Goal: Transaction & Acquisition: Purchase product/service

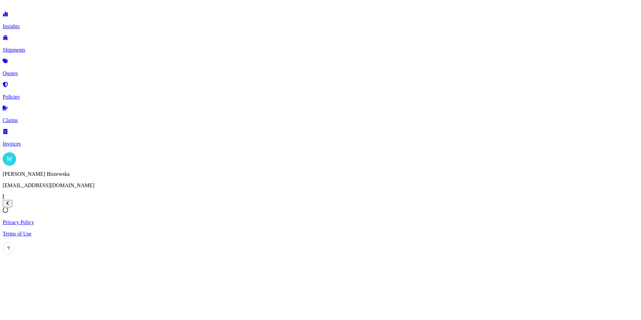
select select "2025"
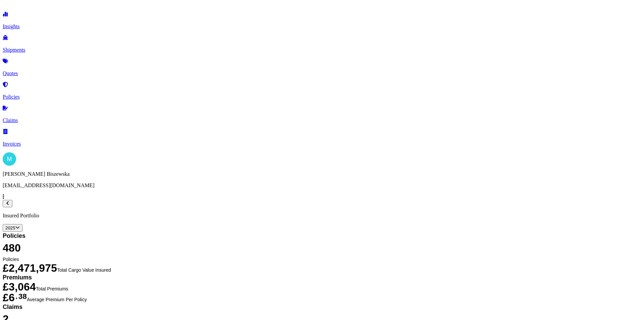
click at [36, 70] on p "Quotes" at bounding box center [321, 73] width 636 height 6
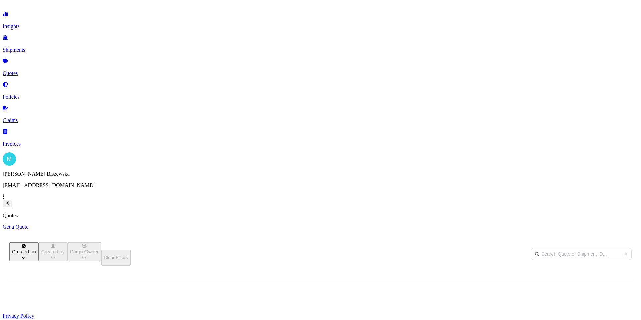
scroll to position [206, 529]
click at [610, 224] on p "Get a Quote" at bounding box center [321, 227] width 636 height 6
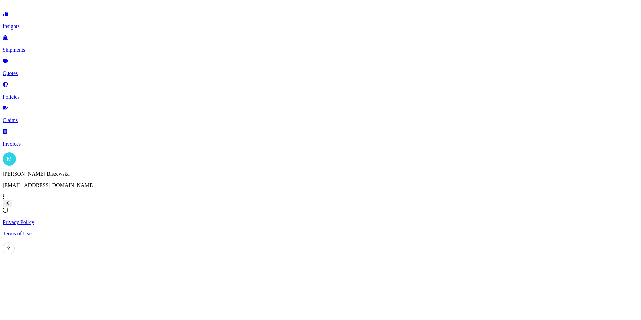
select select "Sea"
select select "1"
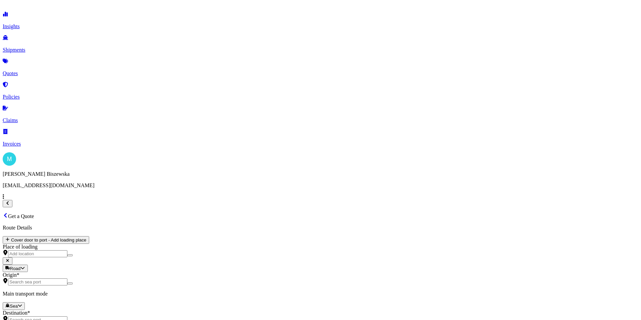
click at [135, 132] on body "Insights Shipments Quotes Policies Claims Invoices M [PERSON_NAME] [PERSON_NAME…" at bounding box center [321, 299] width 636 height 592
click at [121, 166] on div "Road" at bounding box center [113, 162] width 17 height 7
select select "Road"
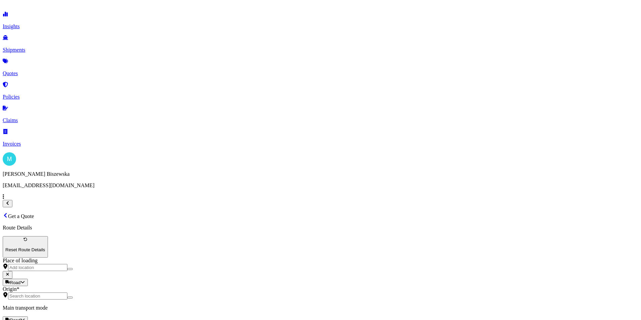
click at [181, 316] on div "Road Sea Air Road Rail" at bounding box center [321, 319] width 636 height 7
click at [67, 292] on input "Origin *" at bounding box center [37, 295] width 59 height 7
paste input "NW1 7AW"
type input "London NW1 7AW, [GEOGRAPHIC_DATA]"
drag, startPoint x: 179, startPoint y: 121, endPoint x: 179, endPoint y: 118, distance: 3.4
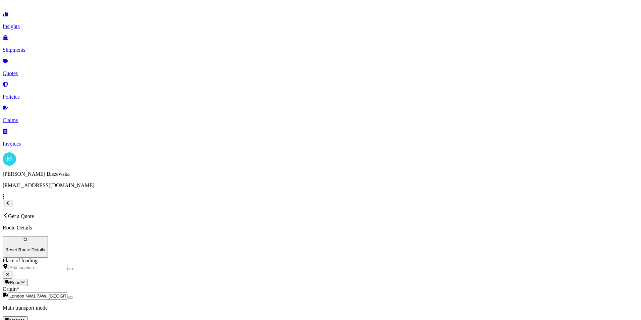
click at [179, 305] on div "Main transport mode Road Sea Air Road Rail" at bounding box center [321, 314] width 636 height 19
paste input "B70 9PA"
click at [156, 170] on span "[STREET_ADDRESS]" at bounding box center [189, 172] width 169 height 6
type input "[STREET_ADDRESS]"
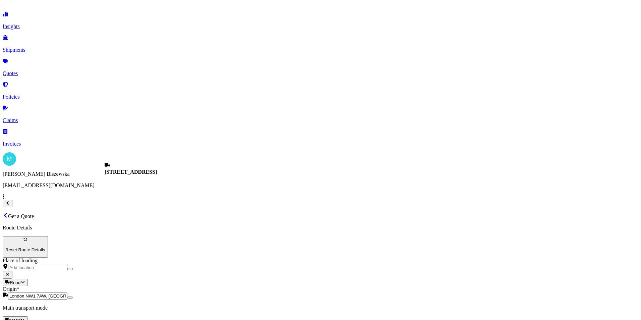
click at [284, 89] on div "Laptops, Tablets, Cellular and Smart Phones" at bounding box center [279, 86] width 95 height 6
type input "Laptops, Tablets, Cellular and Smart Phones"
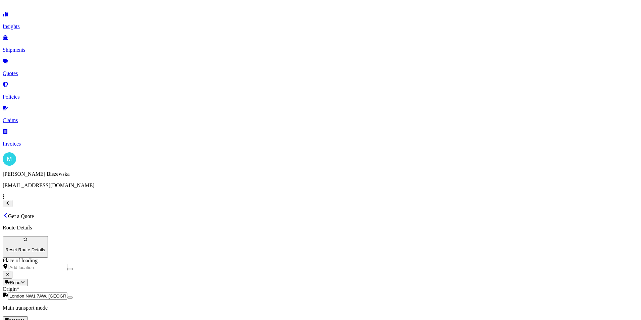
type input "850"
paste input "2218290"
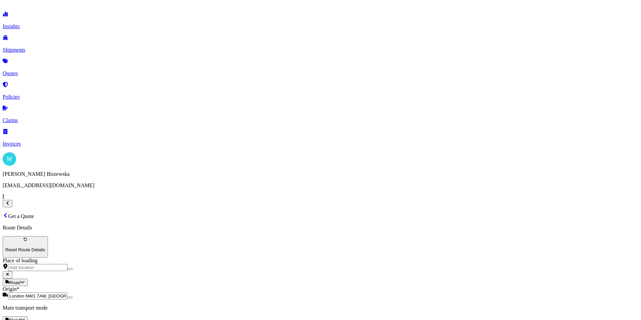
type input "2218290"
paste textarea "1 x Laptop"
type textarea "1 x Laptop"
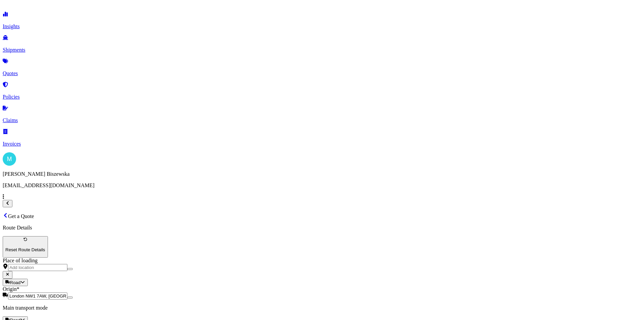
drag, startPoint x: 388, startPoint y: 105, endPoint x: 341, endPoint y: 75, distance: 55.6
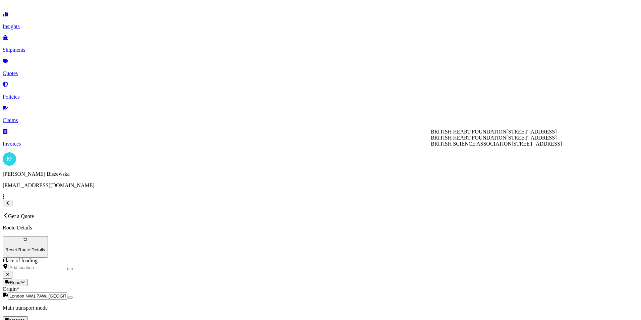
click at [506, 134] on span "[STREET_ADDRESS]" at bounding box center [531, 132] width 50 height 6
type input "BRITISH HEART FOUNDATION"
type input "15.43"
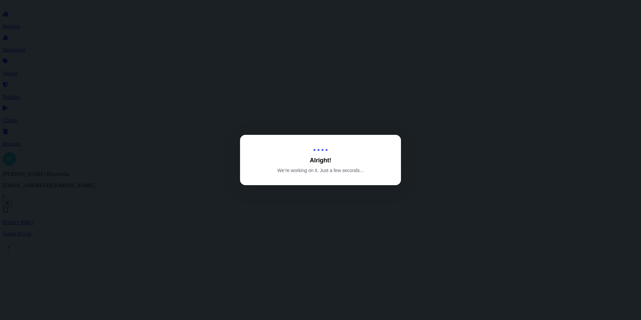
select select "Road"
select select "1"
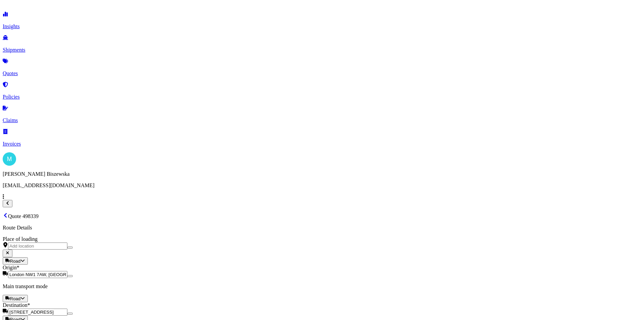
scroll to position [744, 0]
click at [205, 121] on button "5" at bounding box center [204, 121] width 11 height 11
type input "[DATE]"
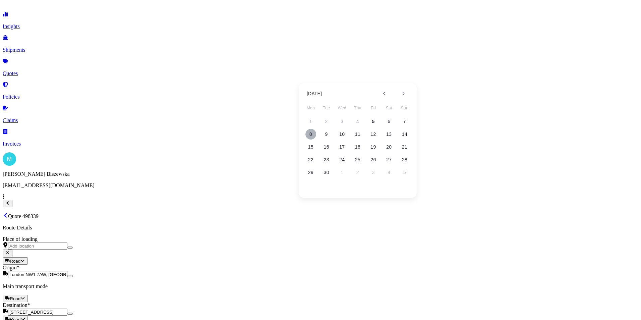
click at [313, 131] on button "8" at bounding box center [310, 134] width 11 height 11
type input "[DATE]"
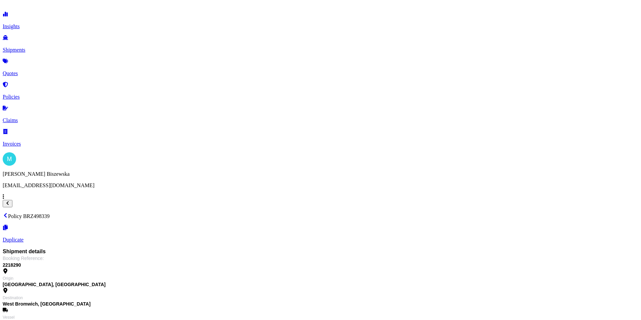
drag, startPoint x: 129, startPoint y: 19, endPoint x: 174, endPoint y: 20, distance: 44.9
click at [174, 213] on p "Policy BRZ498339" at bounding box center [321, 216] width 636 height 7
drag, startPoint x: 174, startPoint y: 20, endPoint x: 170, endPoint y: 20, distance: 4.0
copy p "BRZ498339"
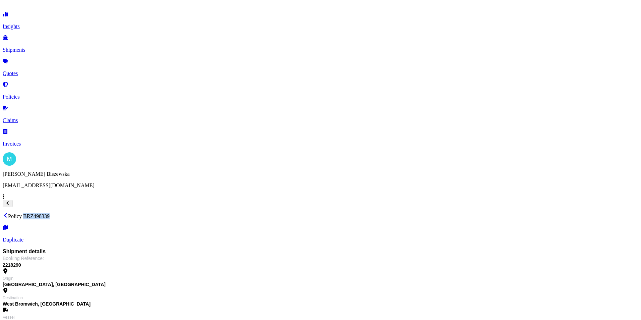
click at [53, 65] on link "Quotes" at bounding box center [321, 67] width 636 height 17
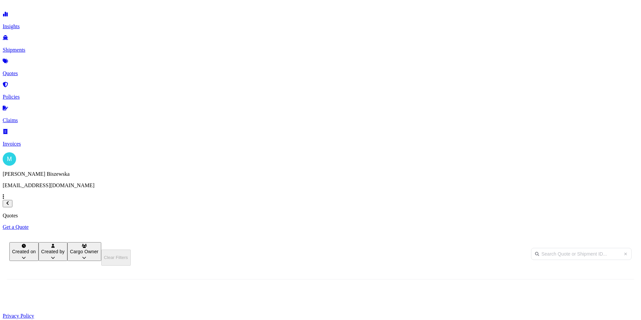
scroll to position [206, 529]
click at [618, 224] on p "Get a Quote" at bounding box center [321, 227] width 636 height 6
select select "Sea"
select select "1"
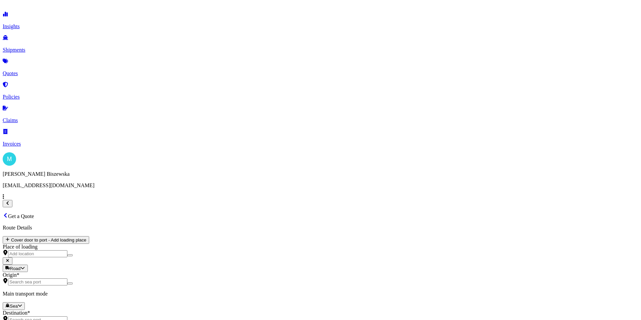
click at [125, 136] on body "Insights Shipments Quotes Policies Claims Invoices M [PERSON_NAME] [PERSON_NAME…" at bounding box center [321, 299] width 636 height 592
click at [121, 165] on span "Road" at bounding box center [115, 163] width 11 height 6
select select "Road"
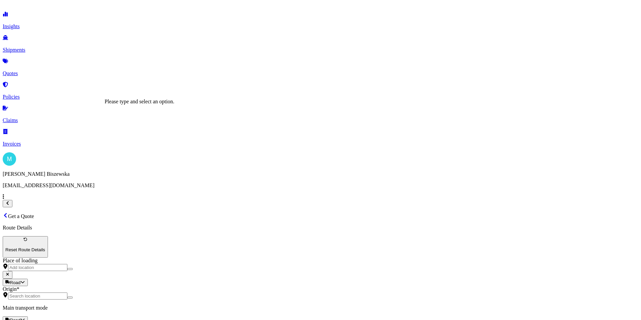
click at [67, 292] on input "Origin *" at bounding box center [37, 295] width 59 height 7
paste input "WC2A 1AN"
click at [162, 102] on span "[STREET_ADDRESS]" at bounding box center [203, 103] width 197 height 6
type input "[STREET_ADDRESS]"
click at [181, 320] on div at bounding box center [321, 324] width 636 height 0
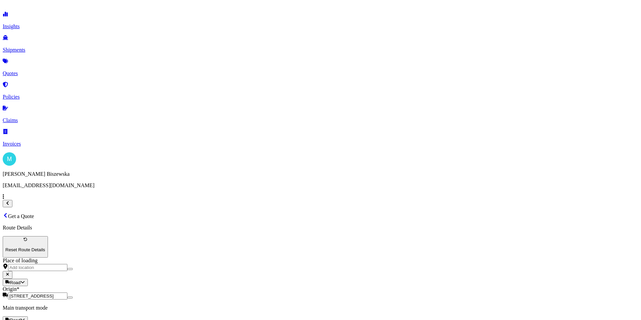
paste input "SW16 5EE"
click at [152, 171] on span "[STREET_ADDRESS]" at bounding box center [202, 172] width 194 height 6
type input "[STREET_ADDRESS]"
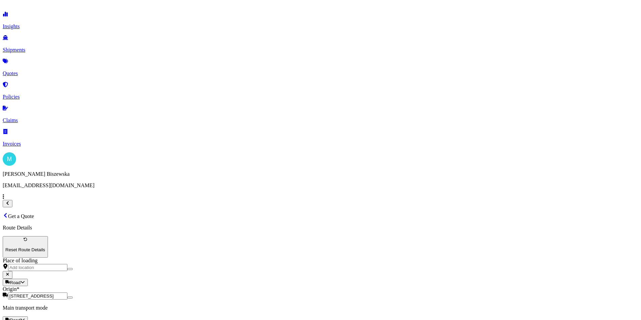
click at [298, 89] on div "Laptops, Tablets, Cellular and Smart Phones" at bounding box center [279, 86] width 95 height 6
type input "Laptops, Tablets, Cellular and Smart Phones"
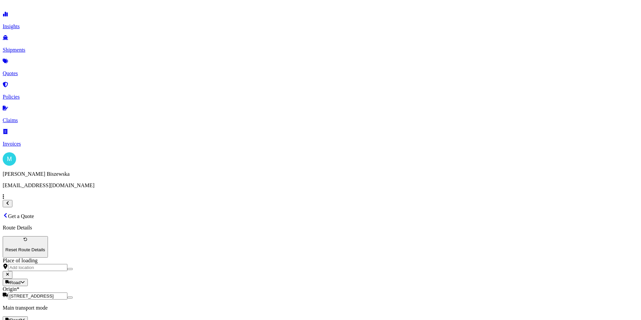
type input "2000"
paste input "2218384"
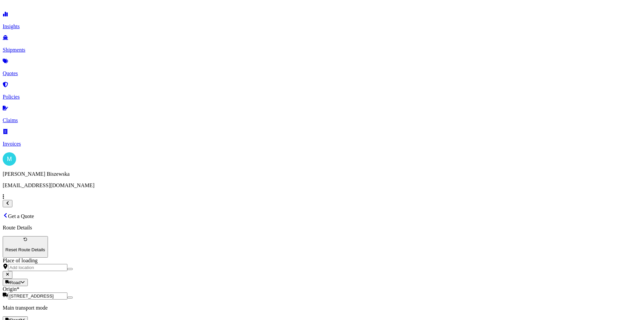
type input "2218384"
paste textarea "laptop"
type textarea "laptop"
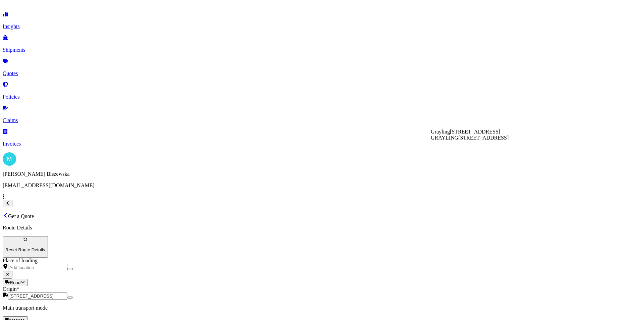
click at [450, 134] on span "Grayling" at bounding box center [440, 132] width 19 height 6
type input "Grayling"
type input "89.16"
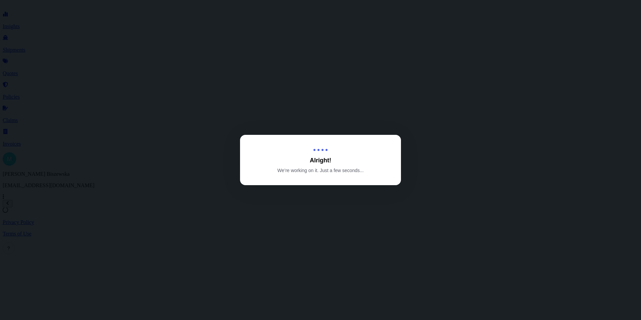
select select "Road"
select select "1"
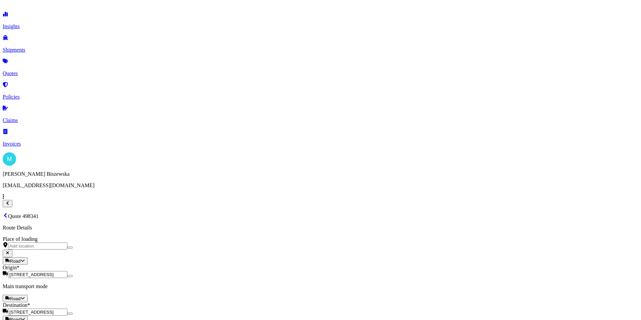
scroll to position [744, 0]
click at [203, 121] on button "5" at bounding box center [204, 121] width 11 height 11
type input "[DATE]"
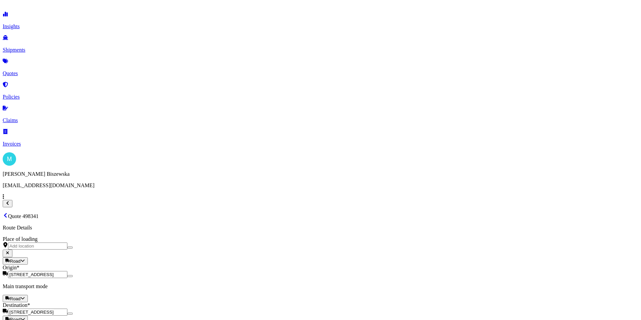
click at [388, 120] on button "6" at bounding box center [389, 121] width 11 height 11
type input "[DATE]"
drag, startPoint x: 346, startPoint y: 270, endPoint x: 390, endPoint y: 286, distance: 46.1
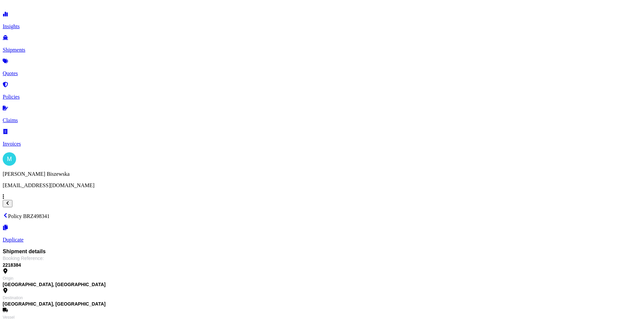
drag, startPoint x: 131, startPoint y: 19, endPoint x: 173, endPoint y: 19, distance: 42.2
click at [173, 213] on p "Policy BRZ498341" at bounding box center [321, 216] width 636 height 7
drag, startPoint x: 173, startPoint y: 19, endPoint x: 160, endPoint y: 18, distance: 12.8
copy p "BRZ498341"
